Goal: Task Accomplishment & Management: Complete application form

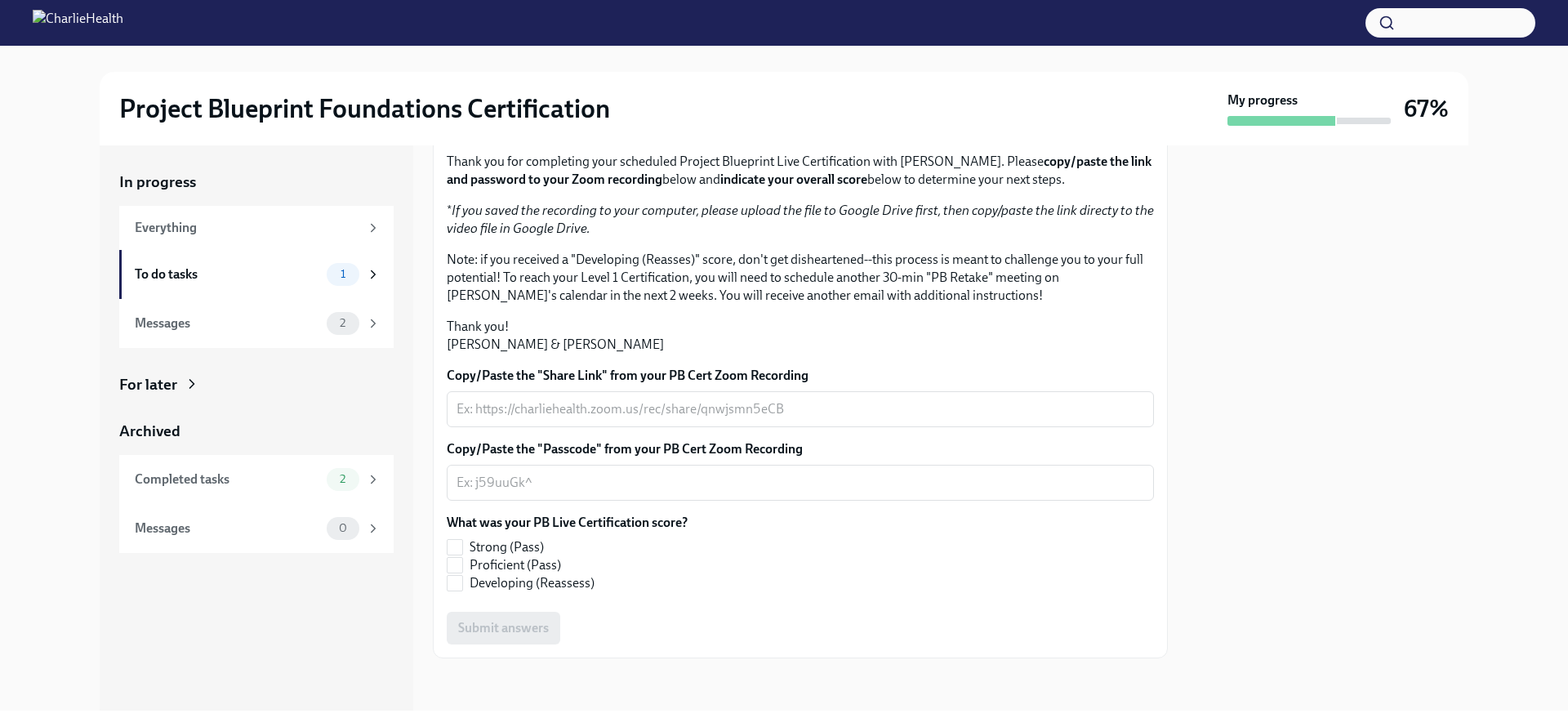
scroll to position [316, 0]
click at [459, 545] on input "Strong (Pass)" at bounding box center [454, 547] width 15 height 15
checkbox input "true"
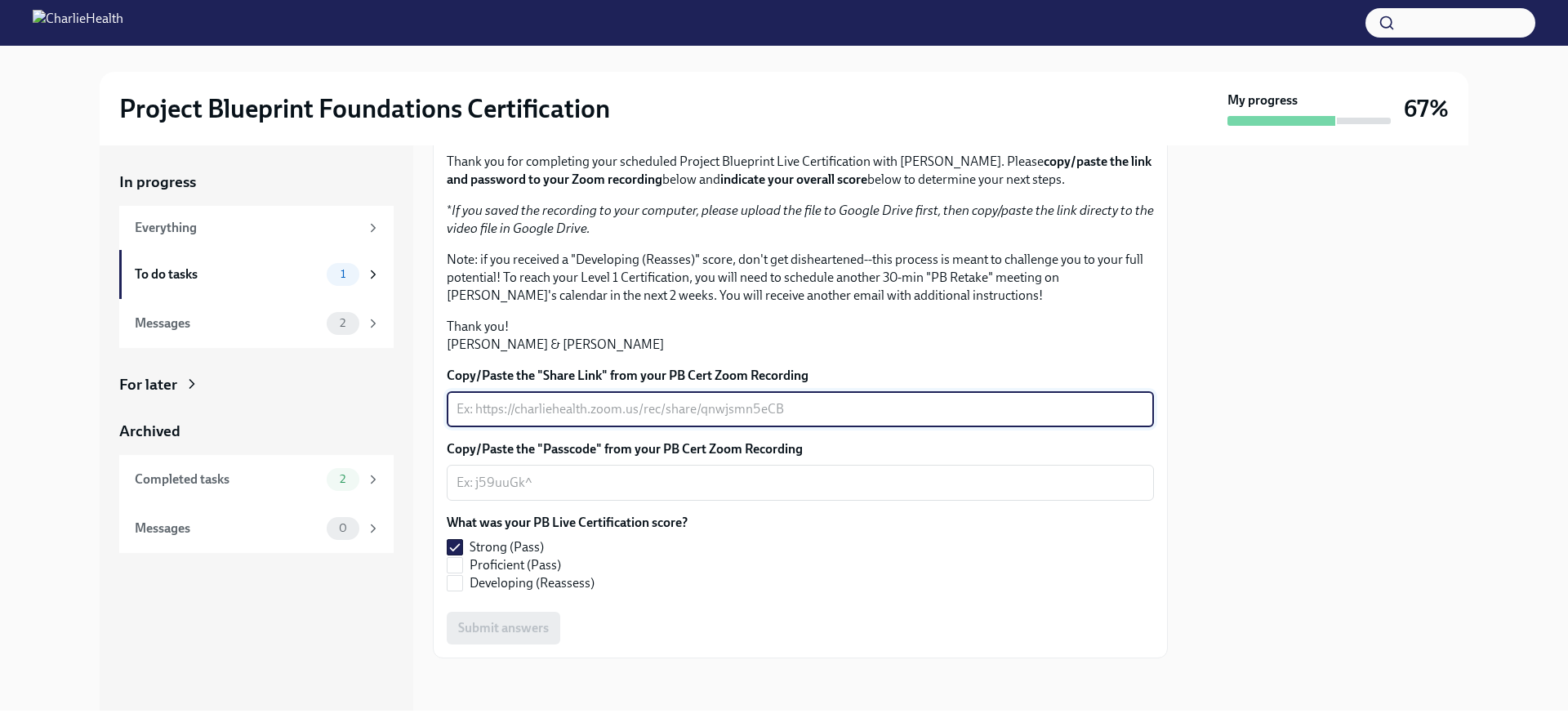
paste textarea "[URL][DOMAIN_NAME] Passcode: 6DtTJh!c"
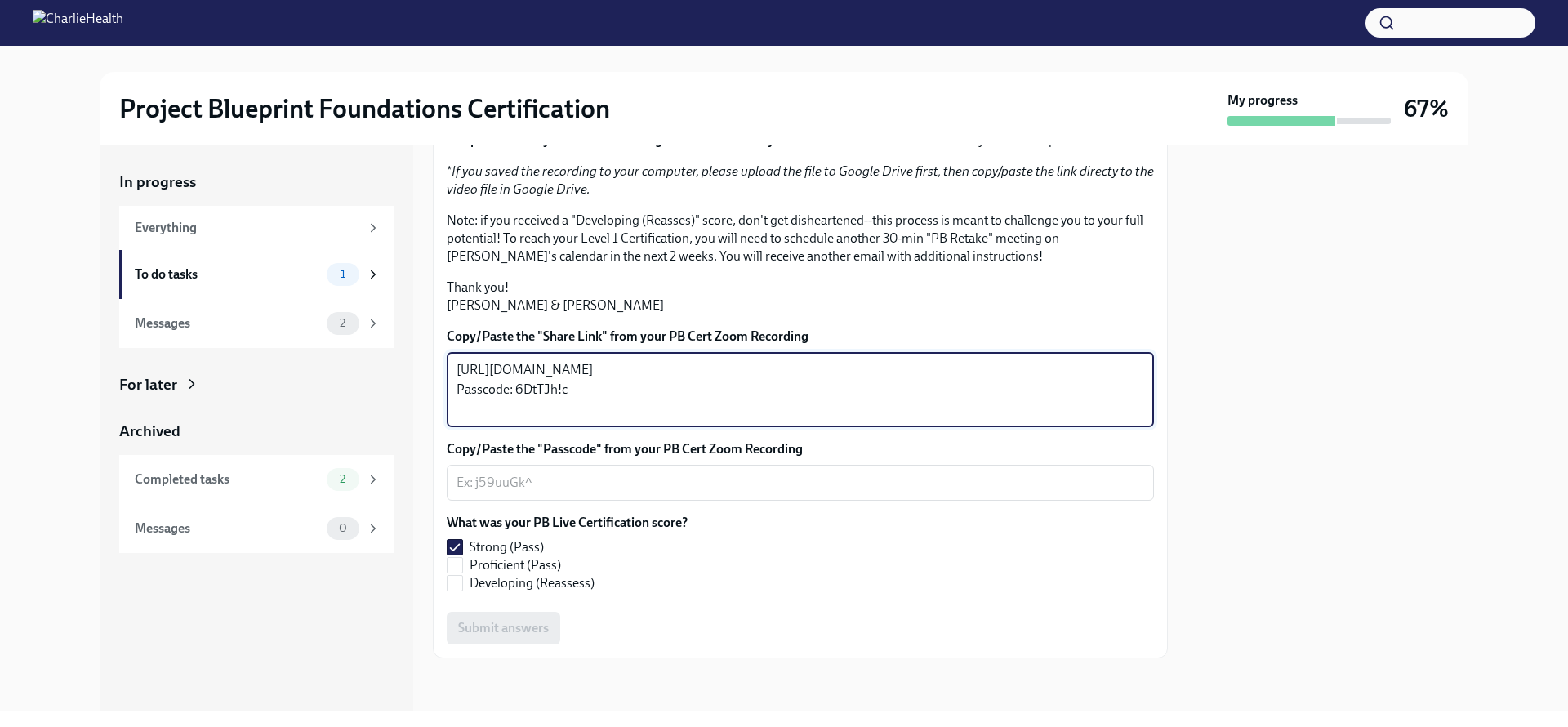
click at [533, 417] on textarea "[URL][DOMAIN_NAME] Passcode: 6DtTJh!c" at bounding box center [800, 390] width 688 height 59
drag, startPoint x: 589, startPoint y: 447, endPoint x: 443, endPoint y: 413, distance: 149.9
click at [443, 413] on div "Hi [PERSON_NAME]! Thank you for completing your scheduled Project Blueprint Liv…" at bounding box center [800, 357] width 735 height 603
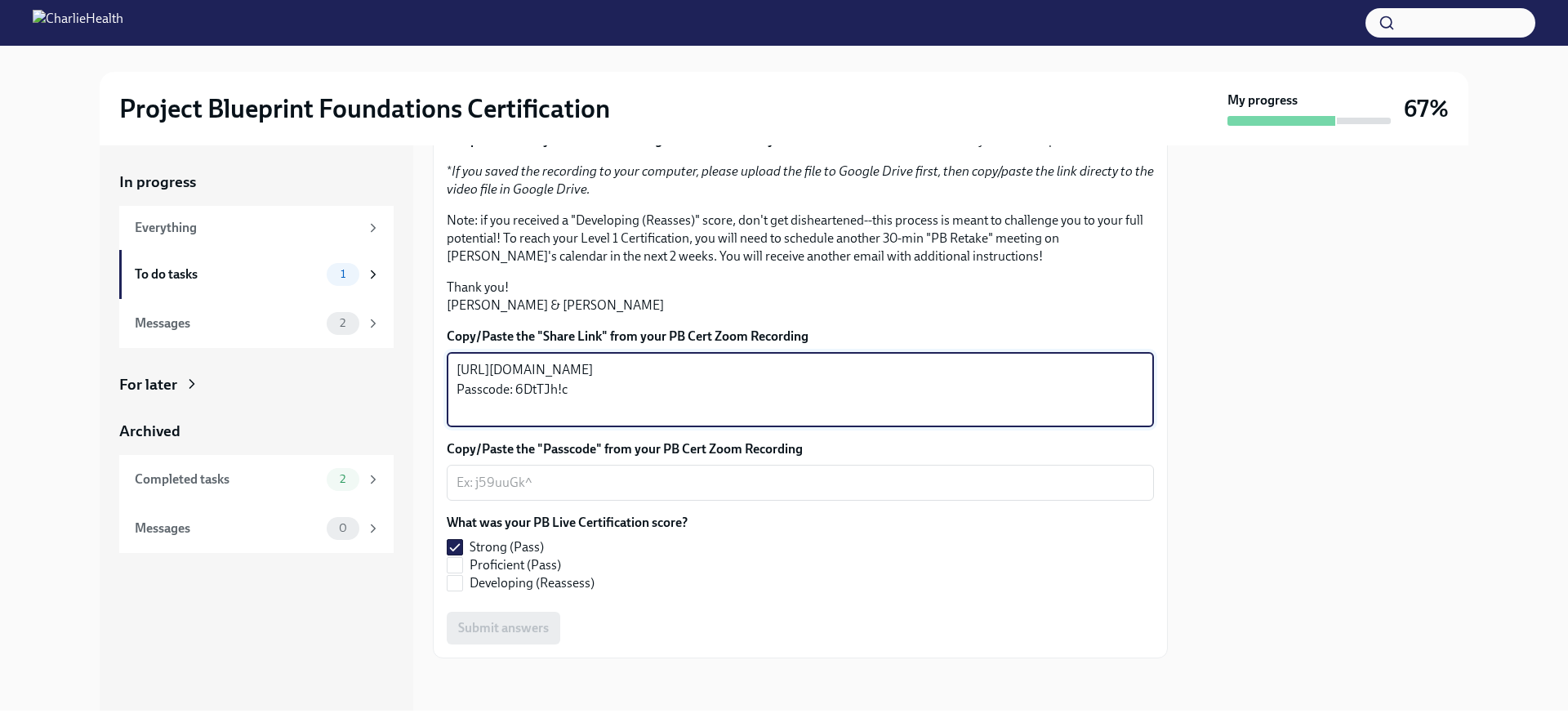
paste textarea "PrXJrZHqjMfBNsG6lSVT-2j2ddgBnAsthHriqyzLn-UP_HHU5OvJ4rGGF0jHkZfw.2DnKPweJJcmAnM…"
drag, startPoint x: 590, startPoint y: 454, endPoint x: 515, endPoint y: 455, distance: 75.0
click at [515, 419] on textarea "[URL][DOMAIN_NAME] Passcode: 6DtTJh!c" at bounding box center [800, 390] width 688 height 59
type textarea "[URL][DOMAIN_NAME] Passcode: 6DtTJh!c"
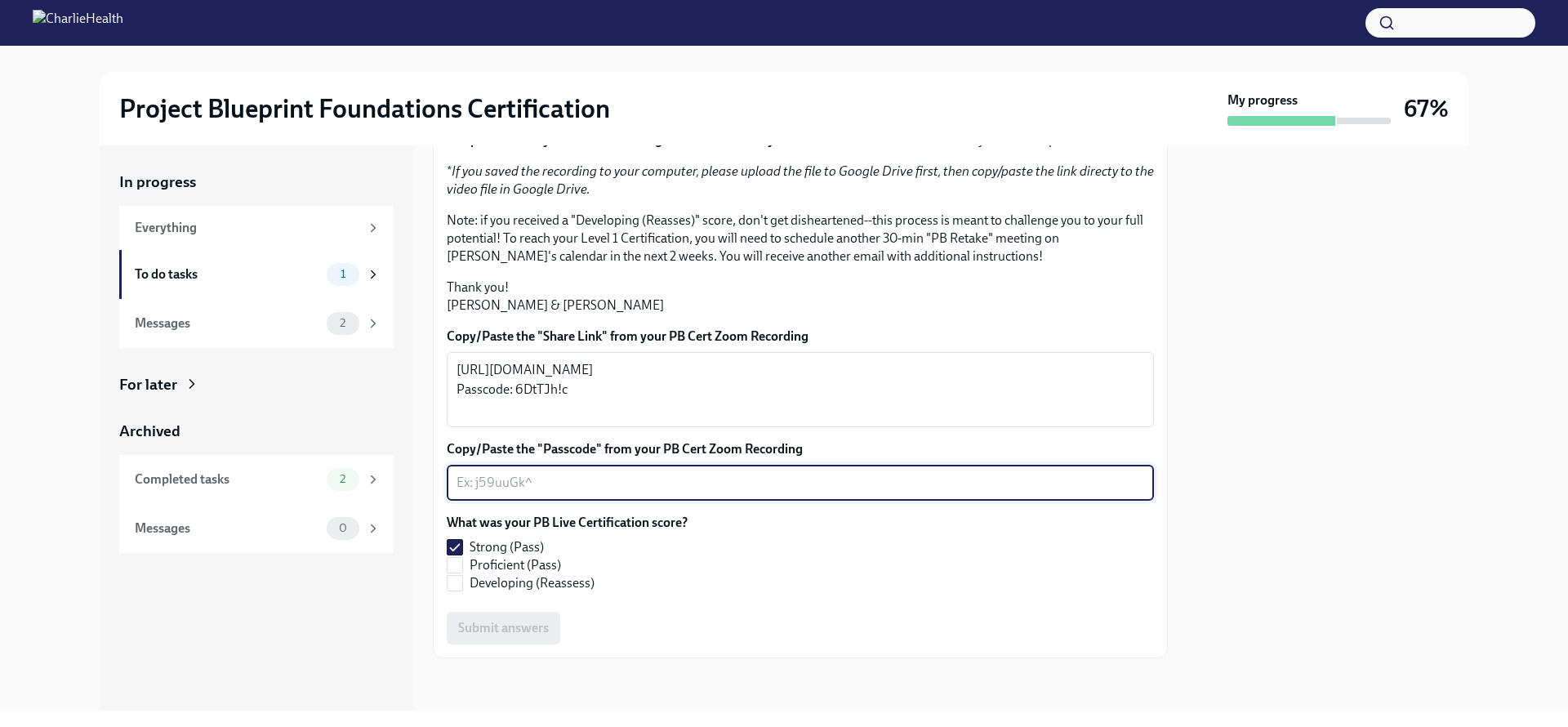
paste textarea "6DtTJh!c"
type textarea "6DtTJh!c"
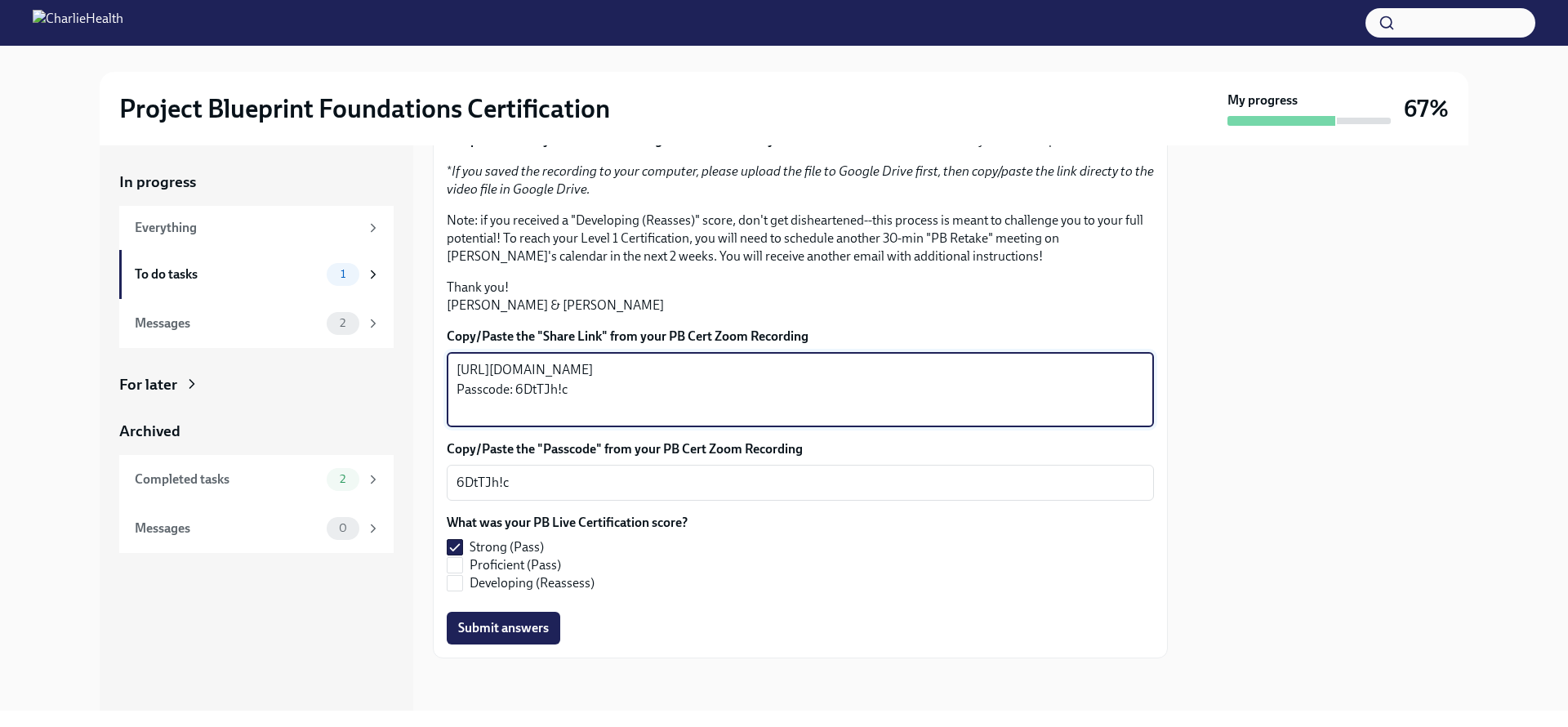
drag, startPoint x: 576, startPoint y: 453, endPoint x: 453, endPoint y: 446, distance: 123.2
click at [454, 427] on div "[URL][DOMAIN_NAME] Passcode: 6DtTJh!c x ​" at bounding box center [800, 389] width 707 height 76
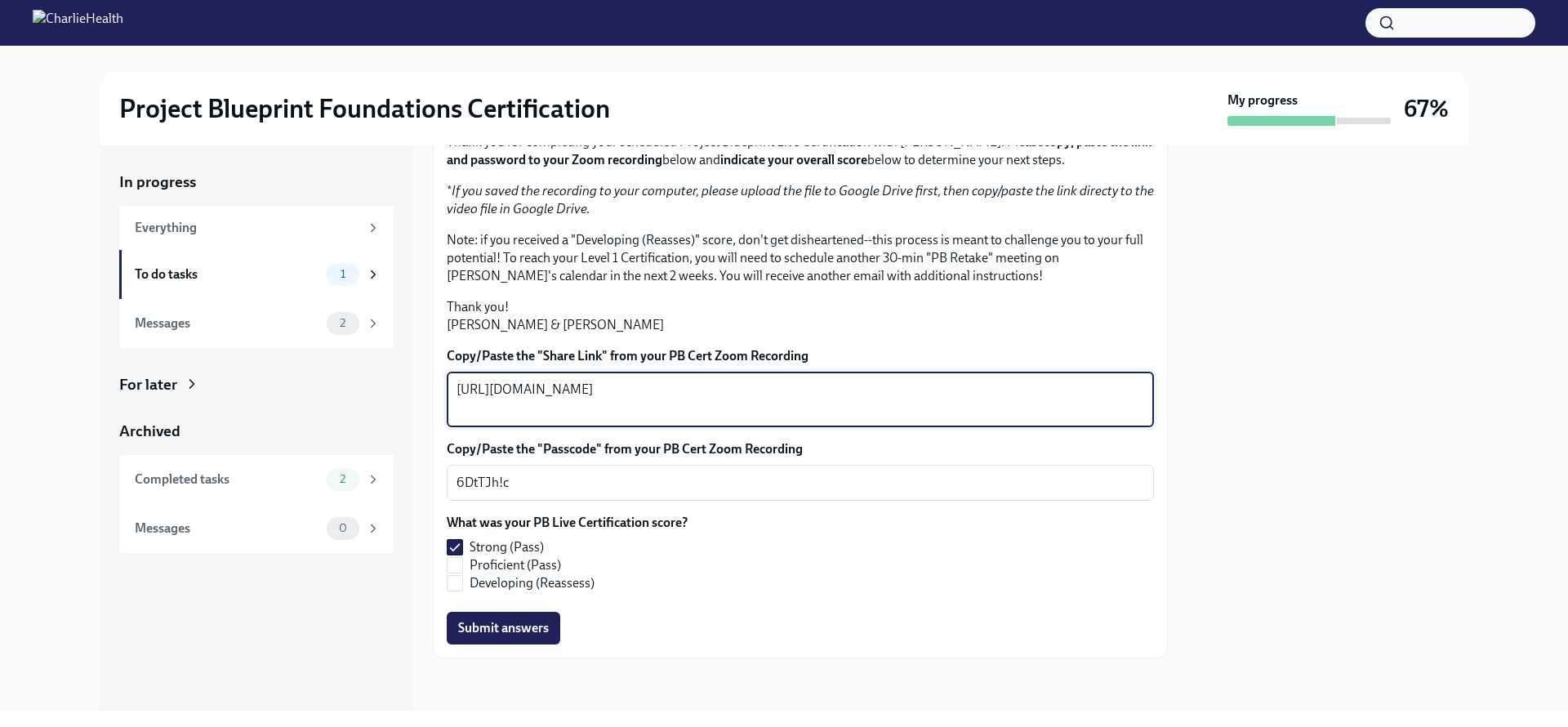
scroll to position [336, 0]
type textarea "[URL][DOMAIN_NAME]"
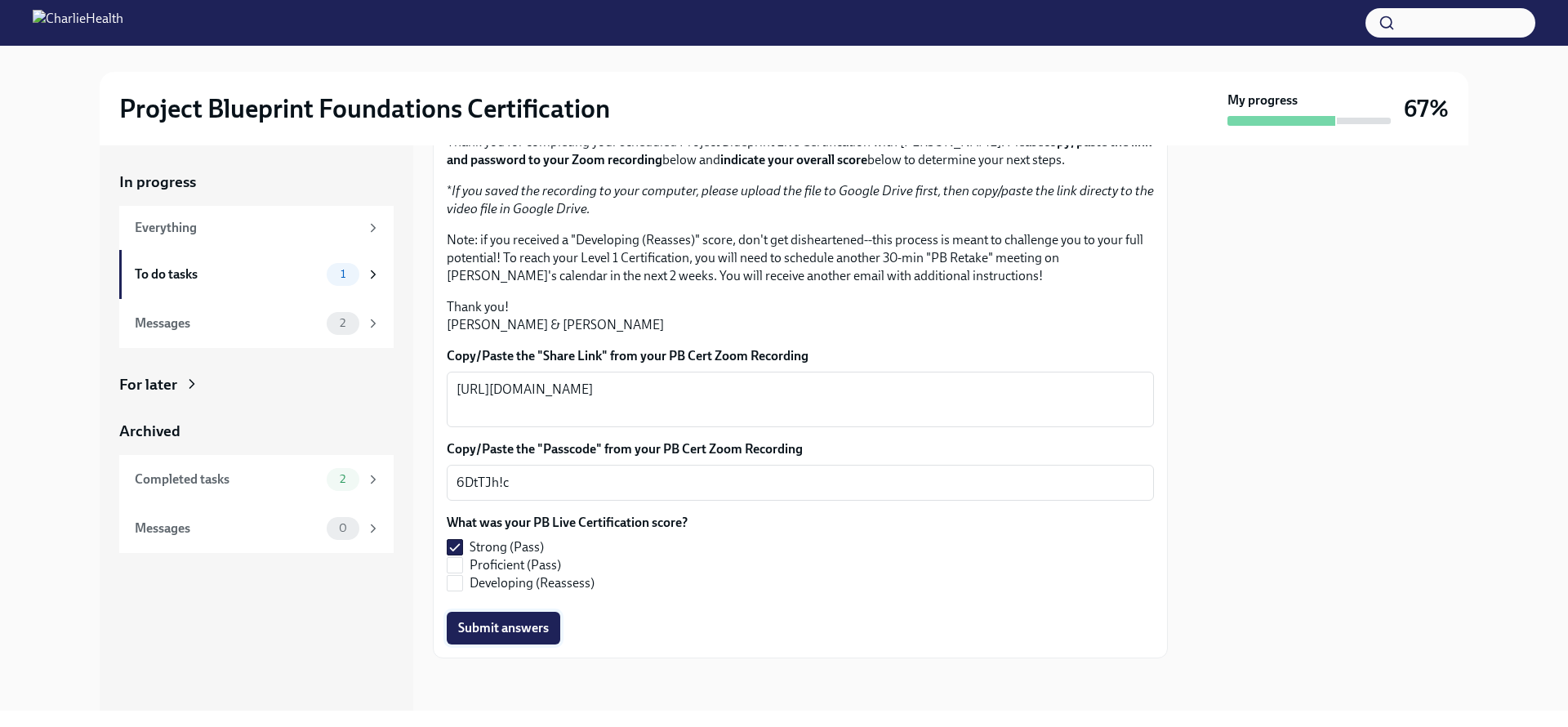
click at [529, 634] on span "Submit answers" at bounding box center [504, 628] width 90 height 17
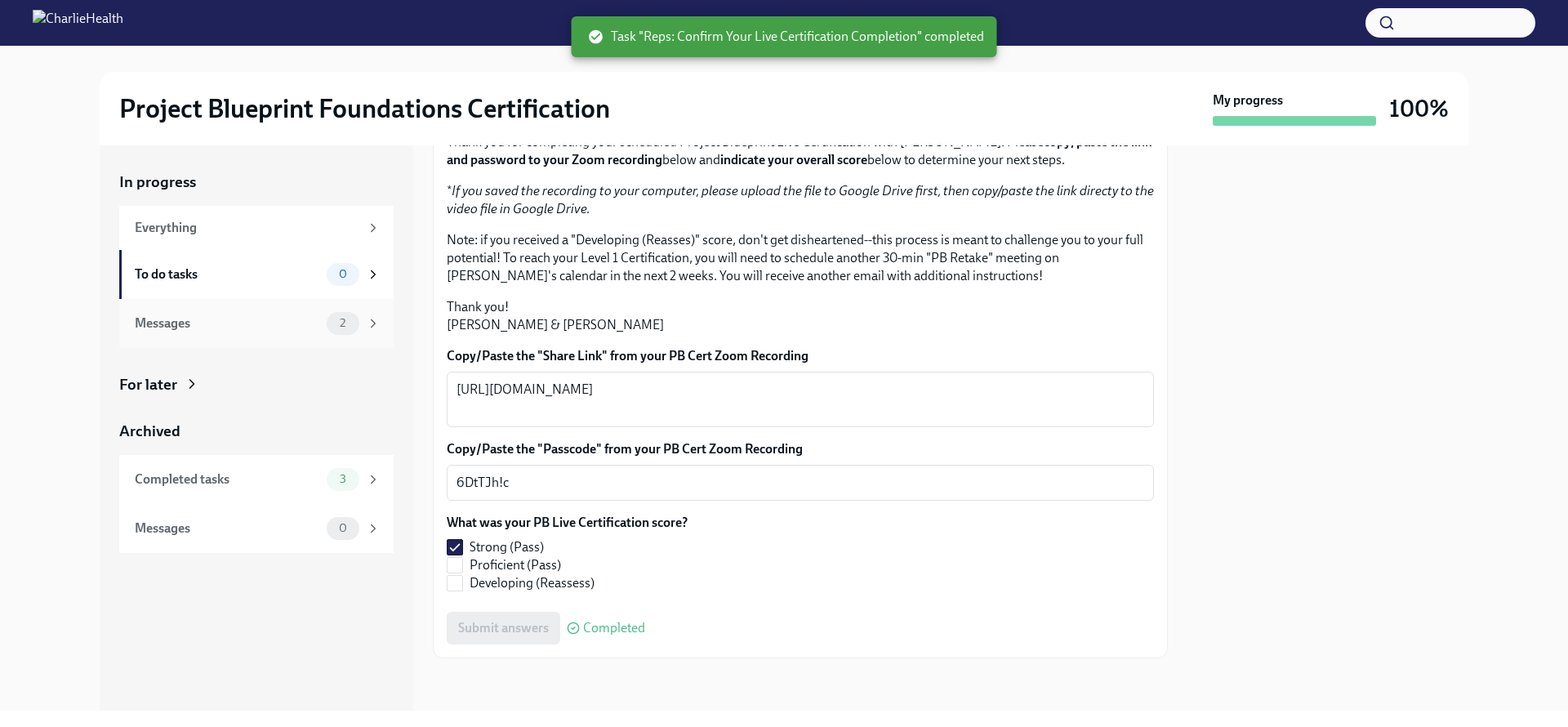
click at [372, 316] on icon at bounding box center [372, 323] width 15 height 15
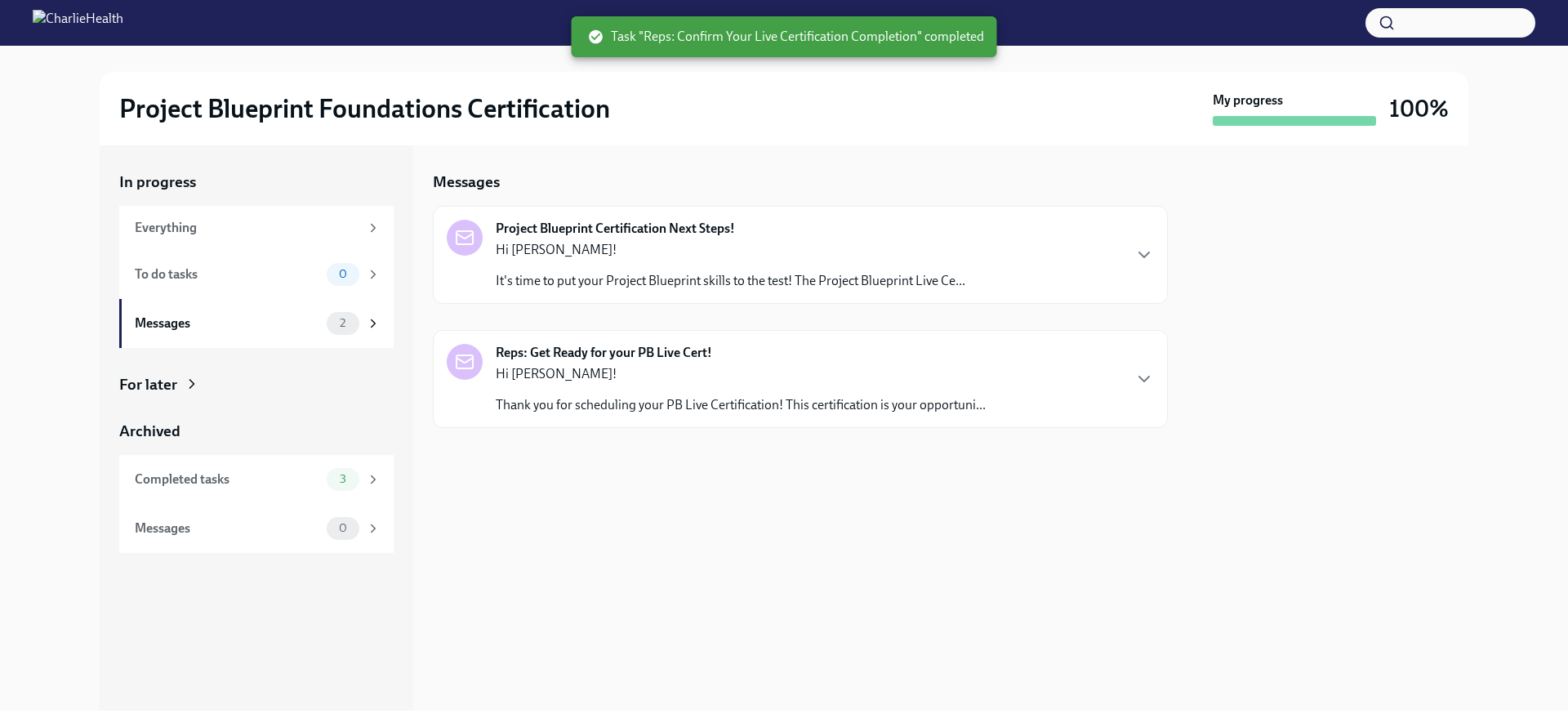
click at [759, 262] on div "Hi [PERSON_NAME]! It's time to put your Project Blueprint skills to the test! T…" at bounding box center [730, 265] width 470 height 49
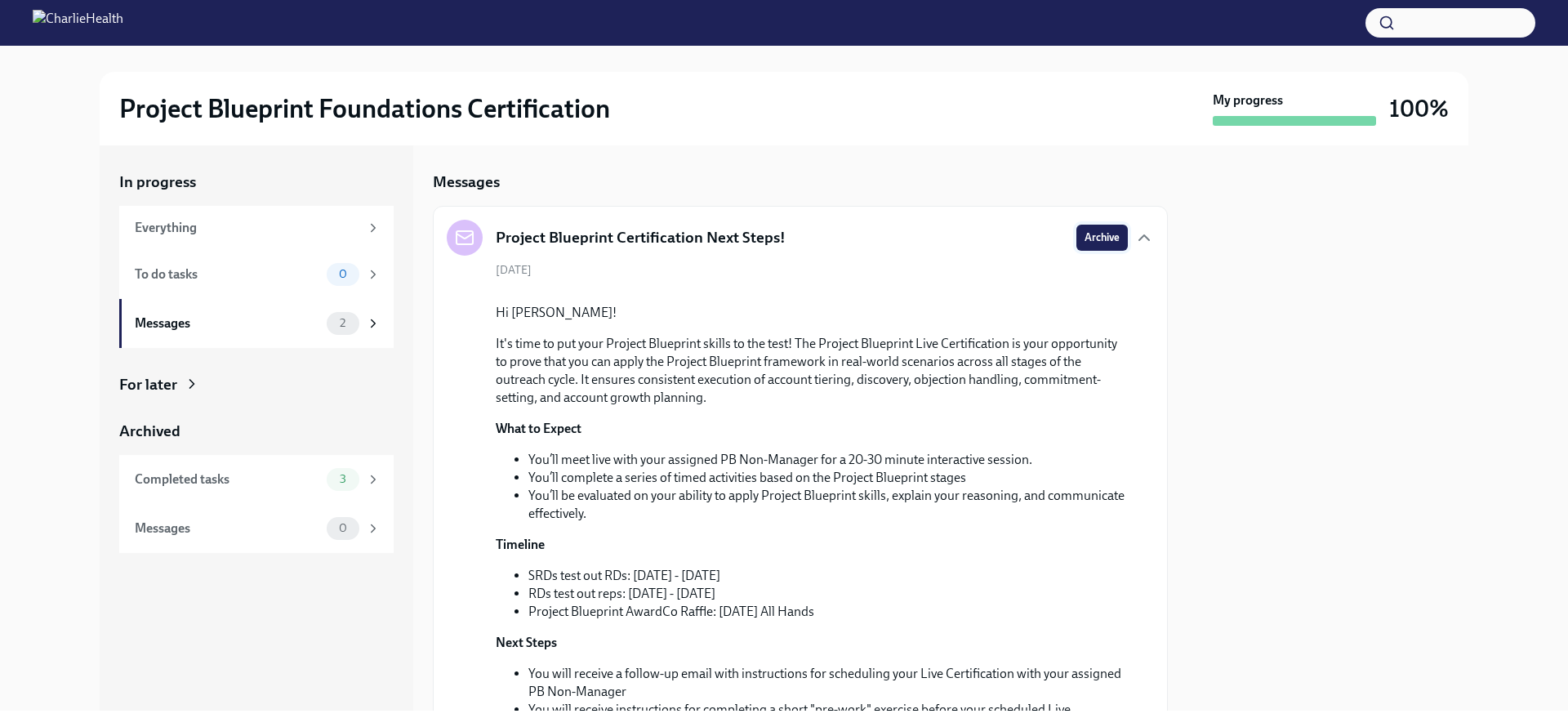
click at [1084, 242] on span "Archive" at bounding box center [1102, 237] width 35 height 17
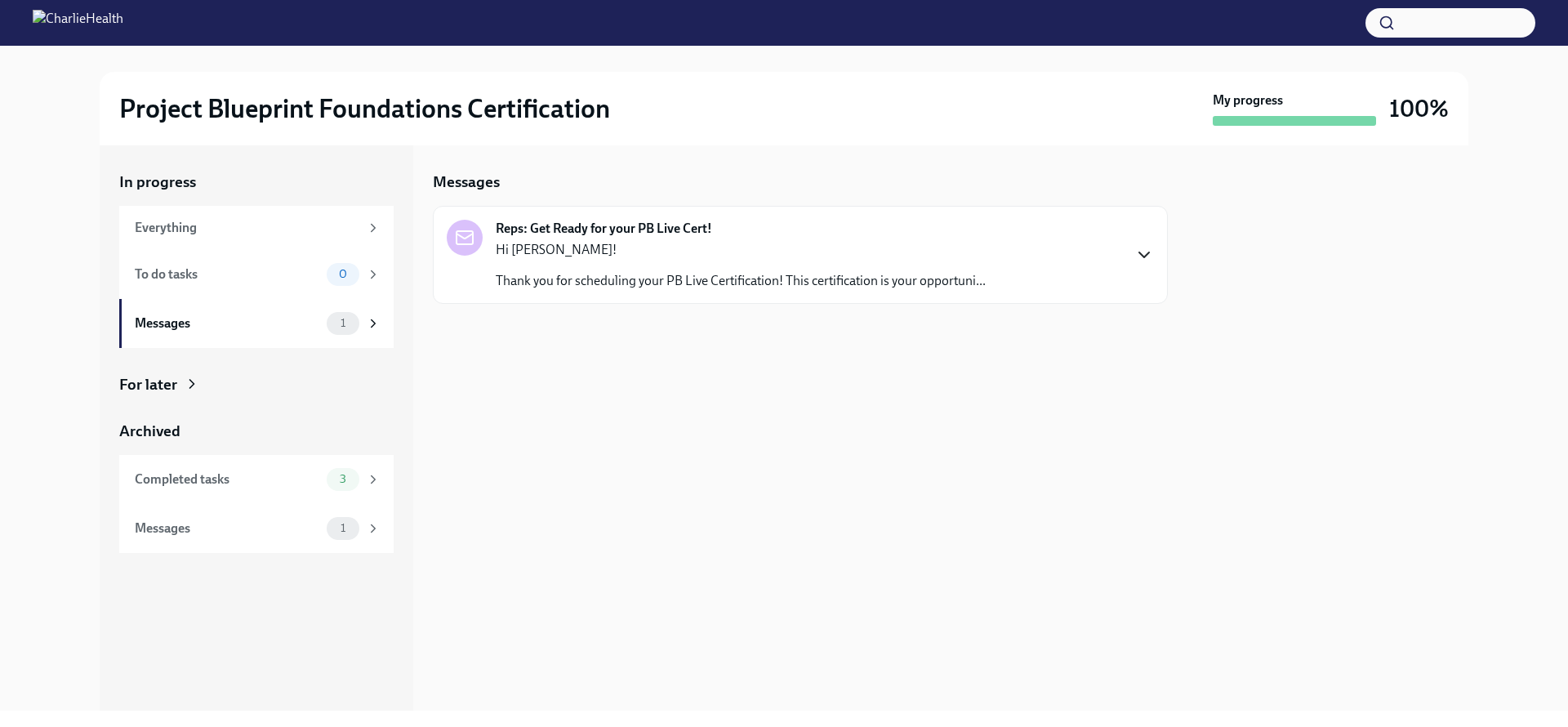
click at [1143, 245] on icon "button" at bounding box center [1143, 254] width 20 height 20
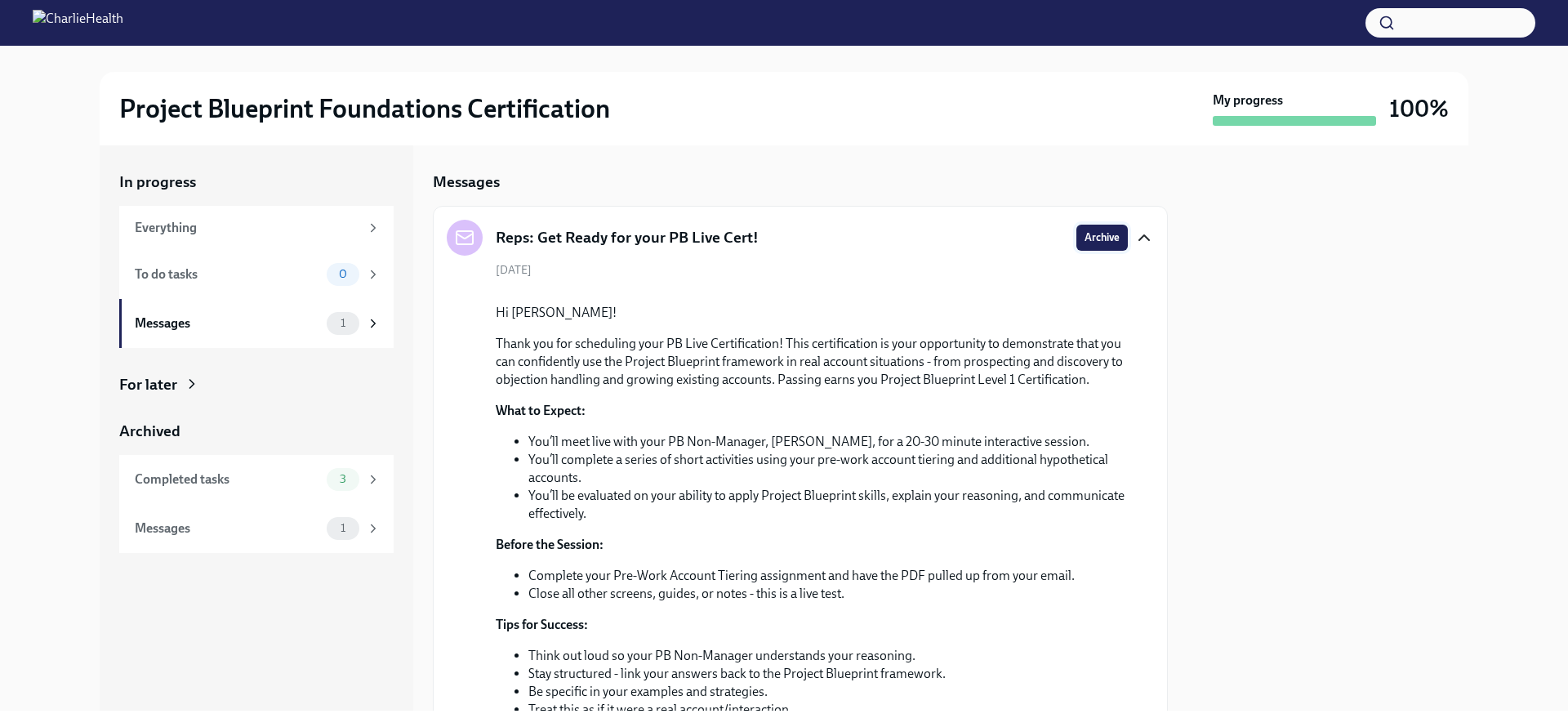
click at [1084, 240] on span "Archive" at bounding box center [1102, 237] width 35 height 17
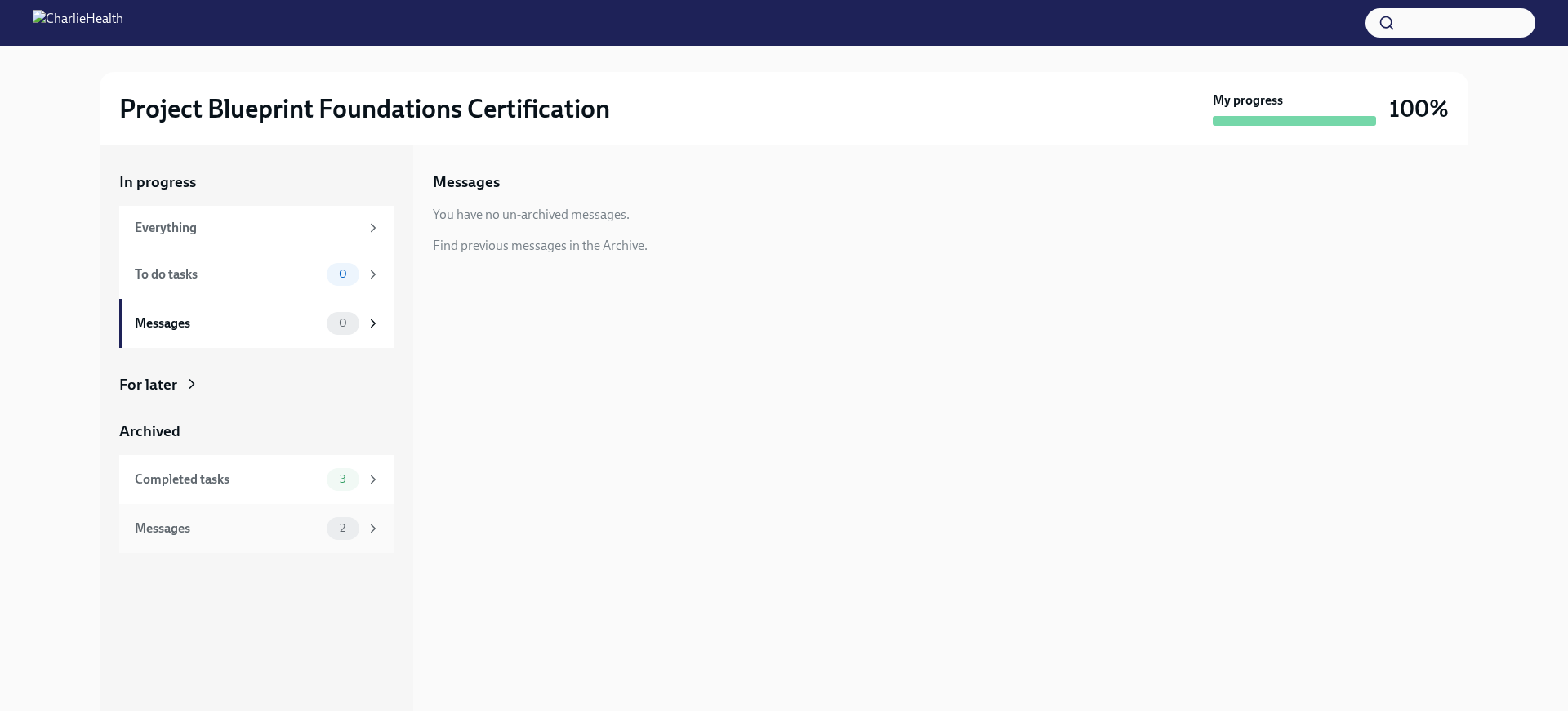
click at [374, 537] on div "2" at bounding box center [353, 528] width 54 height 23
